Goal: Task Accomplishment & Management: Manage account settings

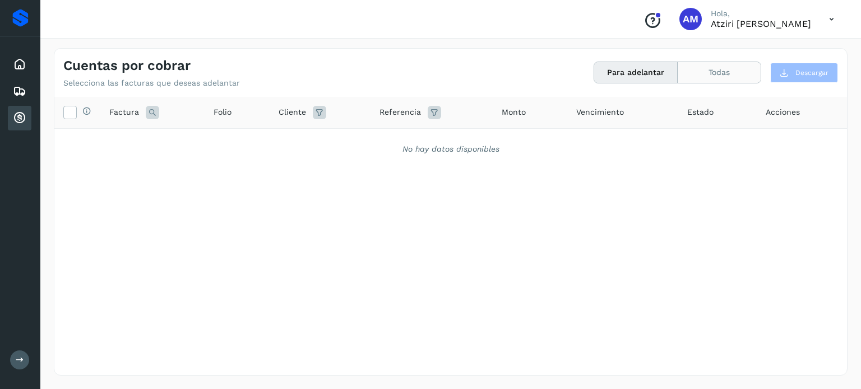
click at [687, 76] on button "Todas" at bounding box center [718, 72] width 83 height 21
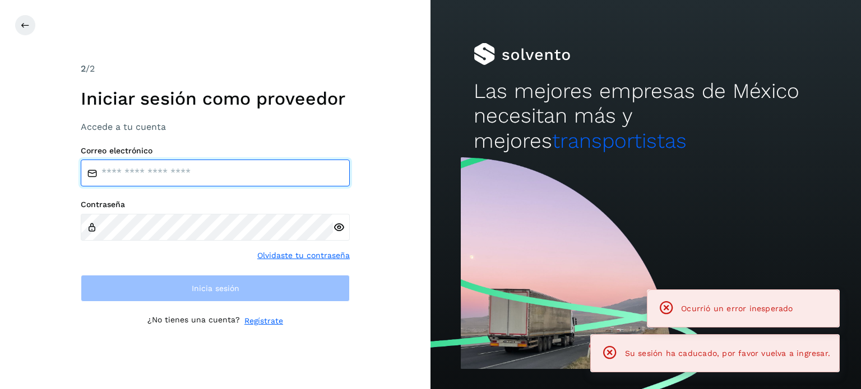
type input "**********"
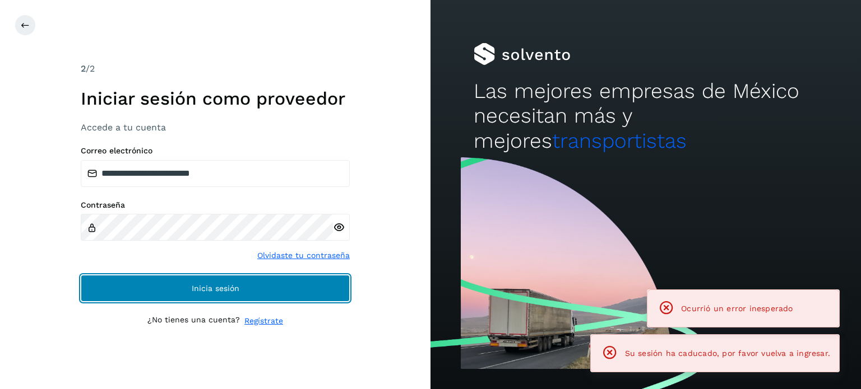
click at [222, 293] on button "Inicia sesión" at bounding box center [215, 288] width 269 height 27
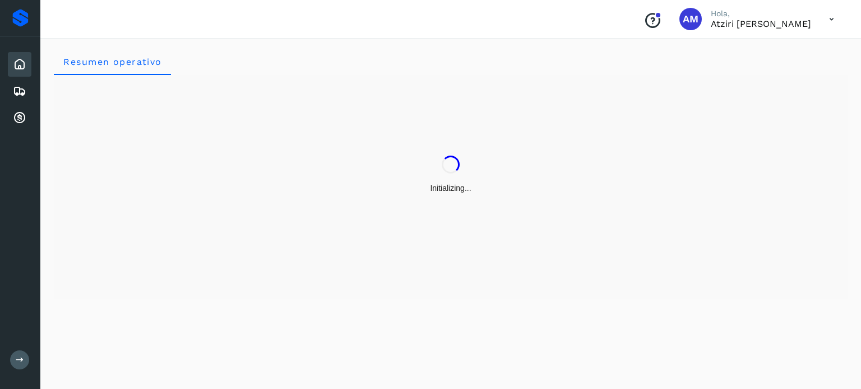
click at [7, 119] on div "Inicio Embarques Cuentas por cobrar" at bounding box center [20, 91] width 40 height 110
click at [18, 116] on icon at bounding box center [19, 118] width 13 height 13
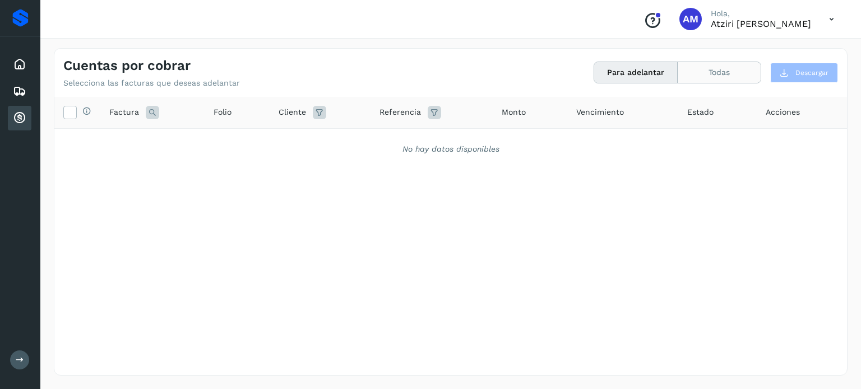
click at [722, 78] on button "Todas" at bounding box center [718, 72] width 83 height 21
